Goal: Task Accomplishment & Management: Complete application form

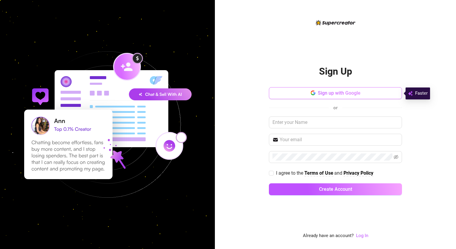
click at [336, 92] on span "Sign up with Google" at bounding box center [339, 93] width 43 height 6
click at [313, 89] on button "Sign up with Google" at bounding box center [335, 93] width 133 height 12
drag, startPoint x: 11, startPoint y: 264, endPoint x: 188, endPoint y: 176, distance: 198.5
click at [188, 176] on img at bounding box center [107, 124] width 207 height 207
